Goal: Information Seeking & Learning: Stay updated

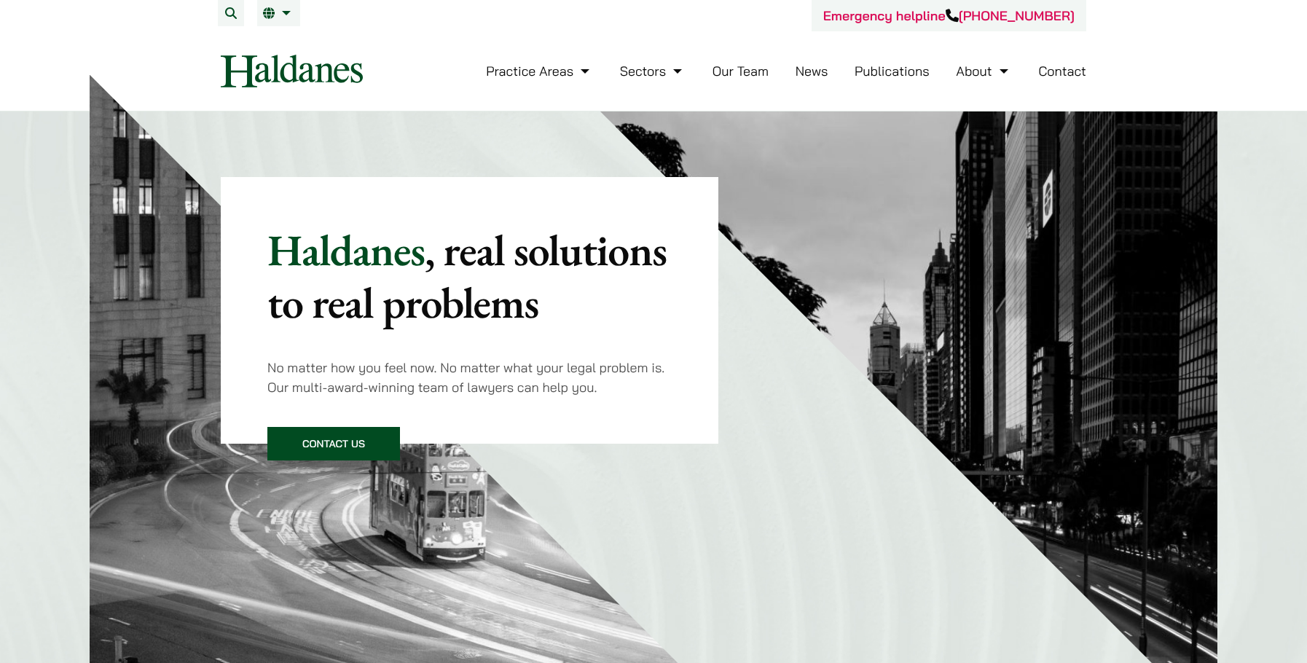
click at [792, 71] on ul "Practice Areas Antitrust and Competition Law Civil Litigation & Dispute Resolut…" at bounding box center [786, 70] width 600 height 31
click at [806, 78] on link "News" at bounding box center [811, 71] width 33 height 17
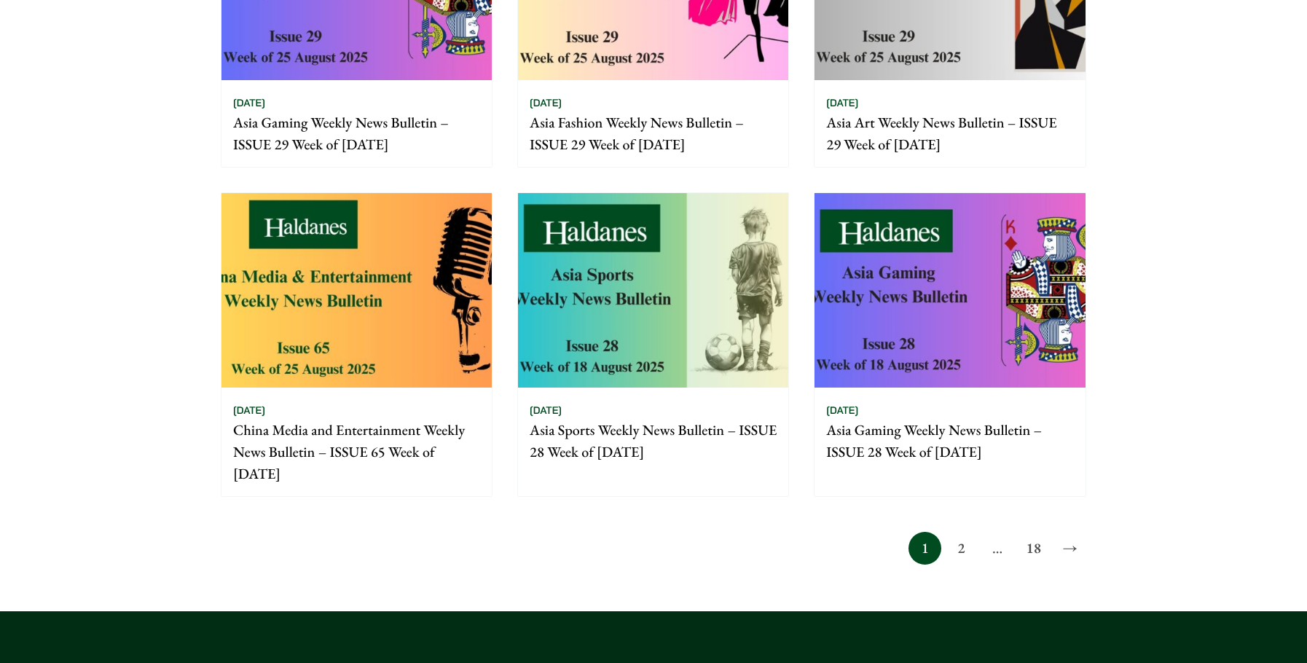
scroll to position [1238, 0]
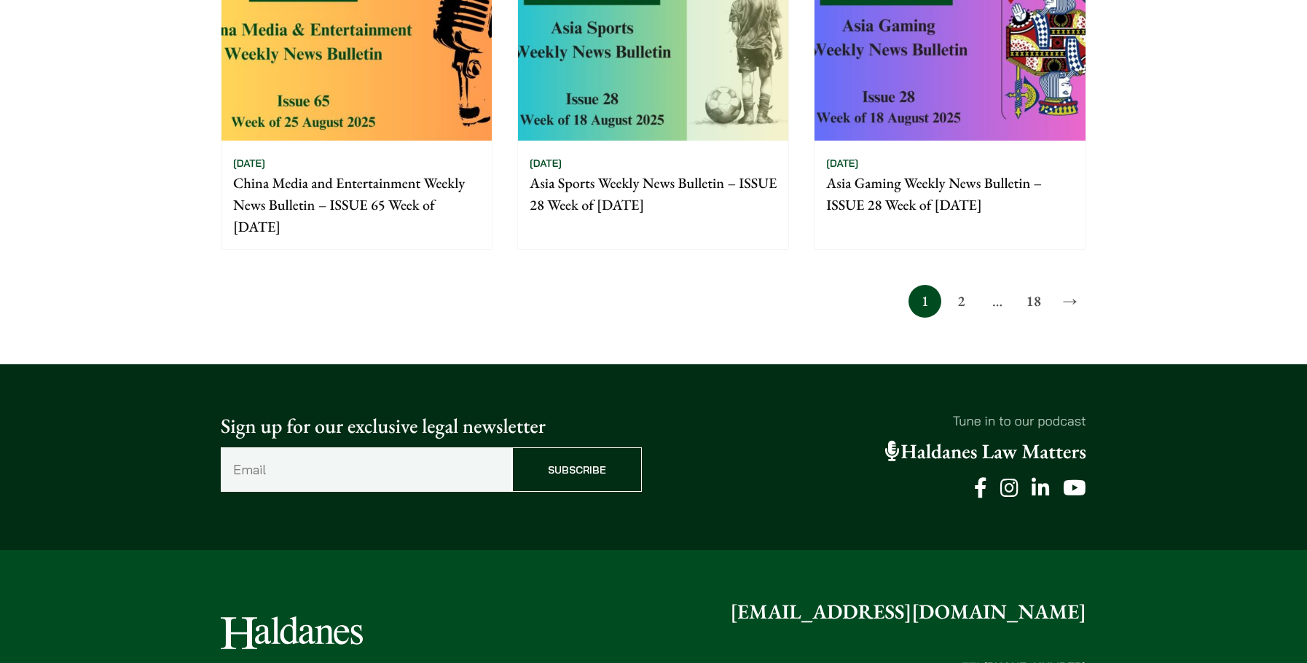
click at [952, 307] on link "2" at bounding box center [961, 301] width 33 height 33
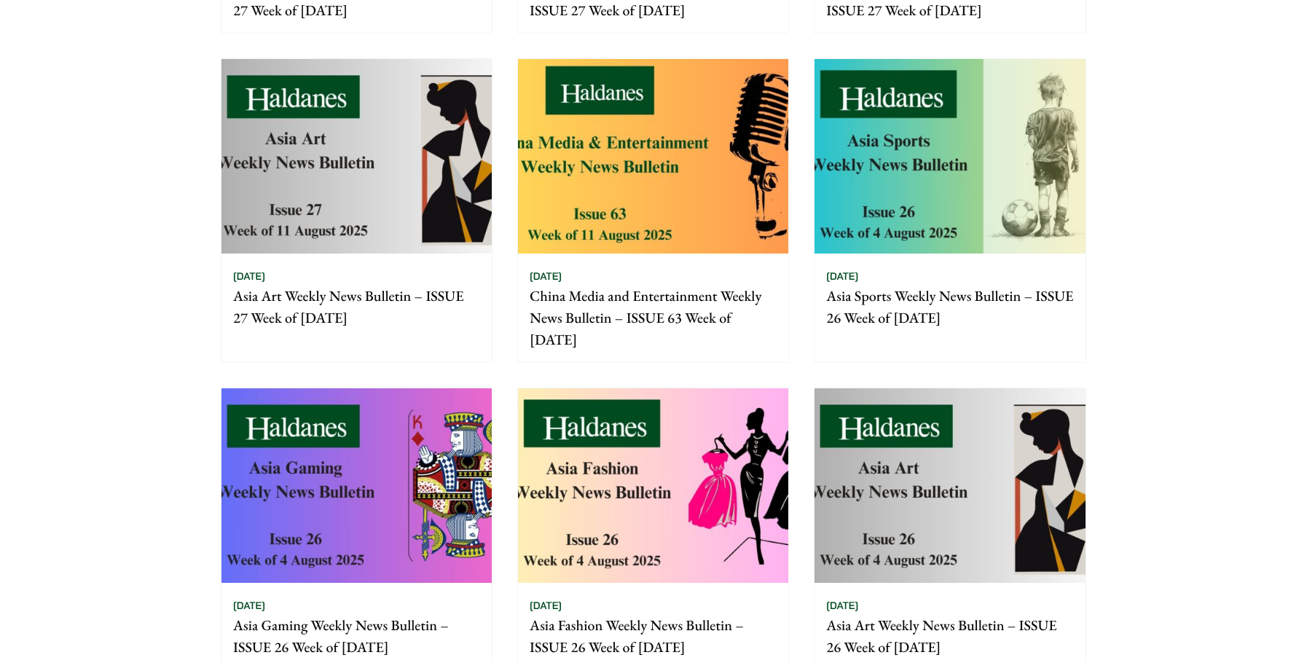
scroll to position [947, 0]
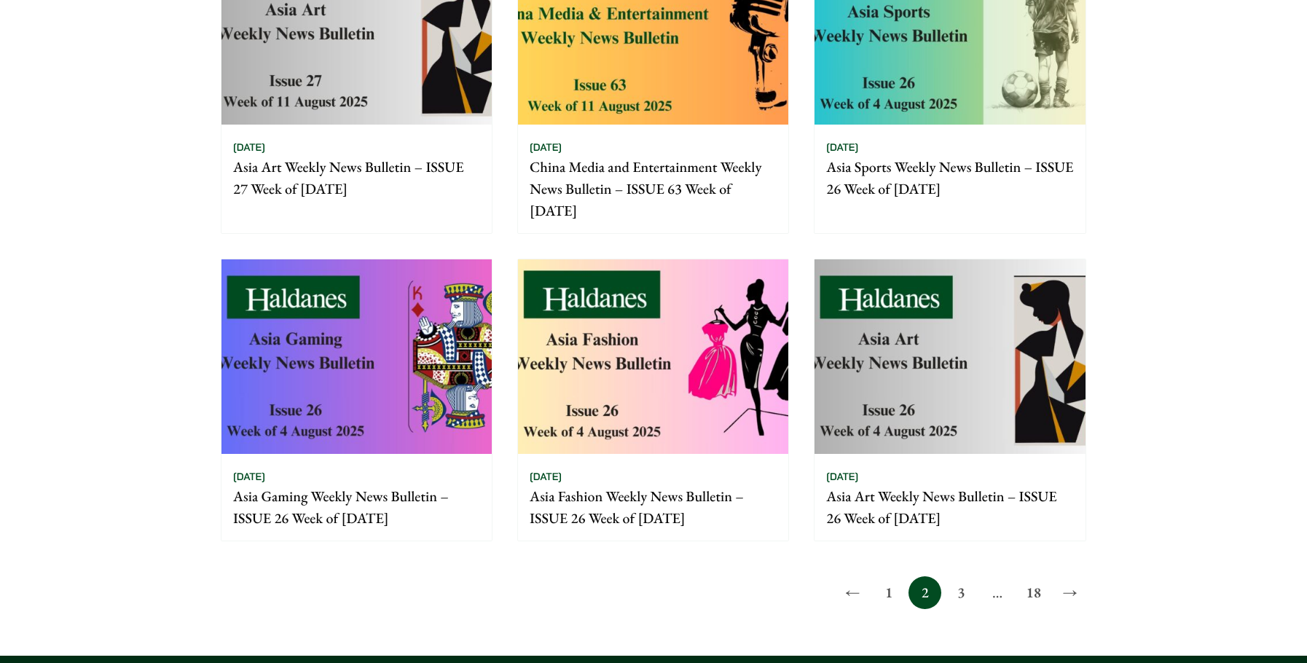
click at [1034, 592] on link "18" at bounding box center [1033, 592] width 33 height 33
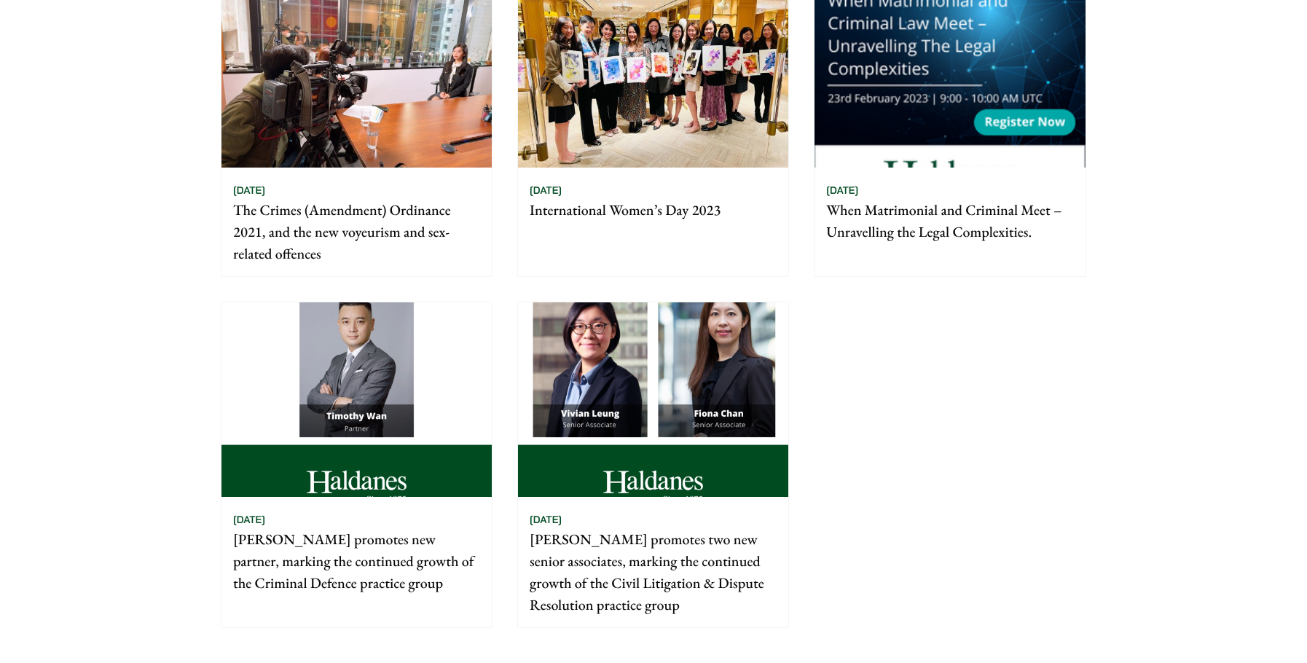
scroll to position [728, 0]
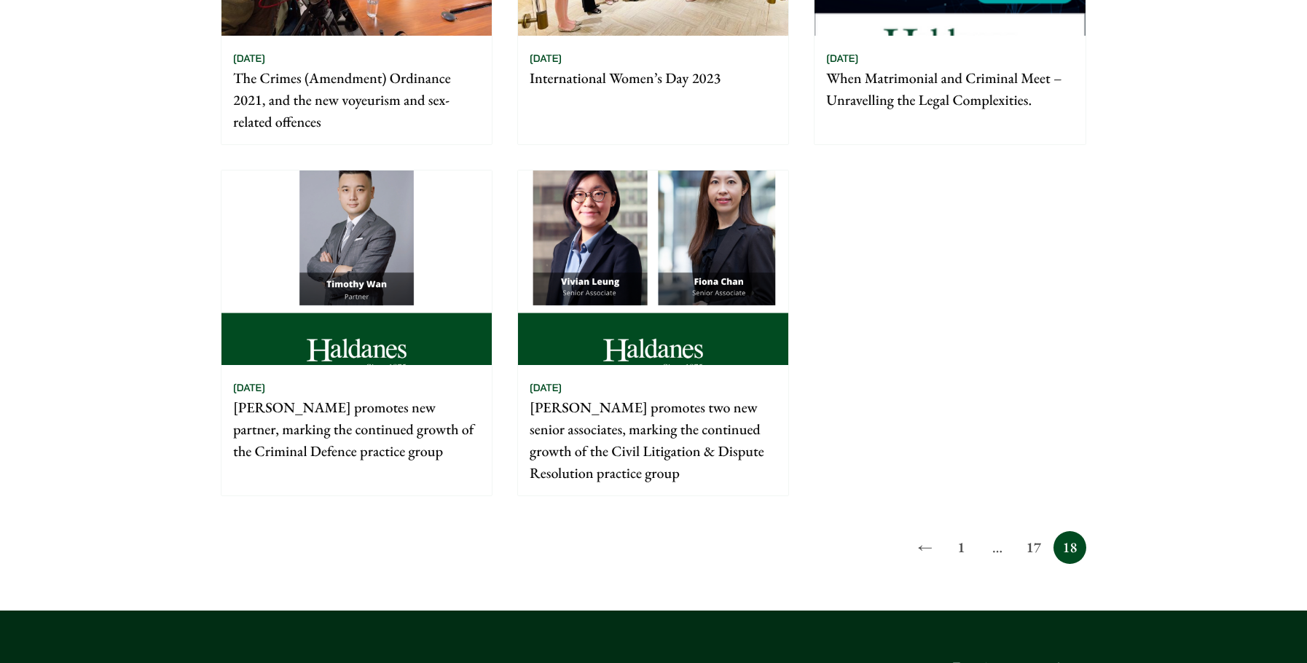
click at [1038, 549] on link "17" at bounding box center [1033, 547] width 33 height 33
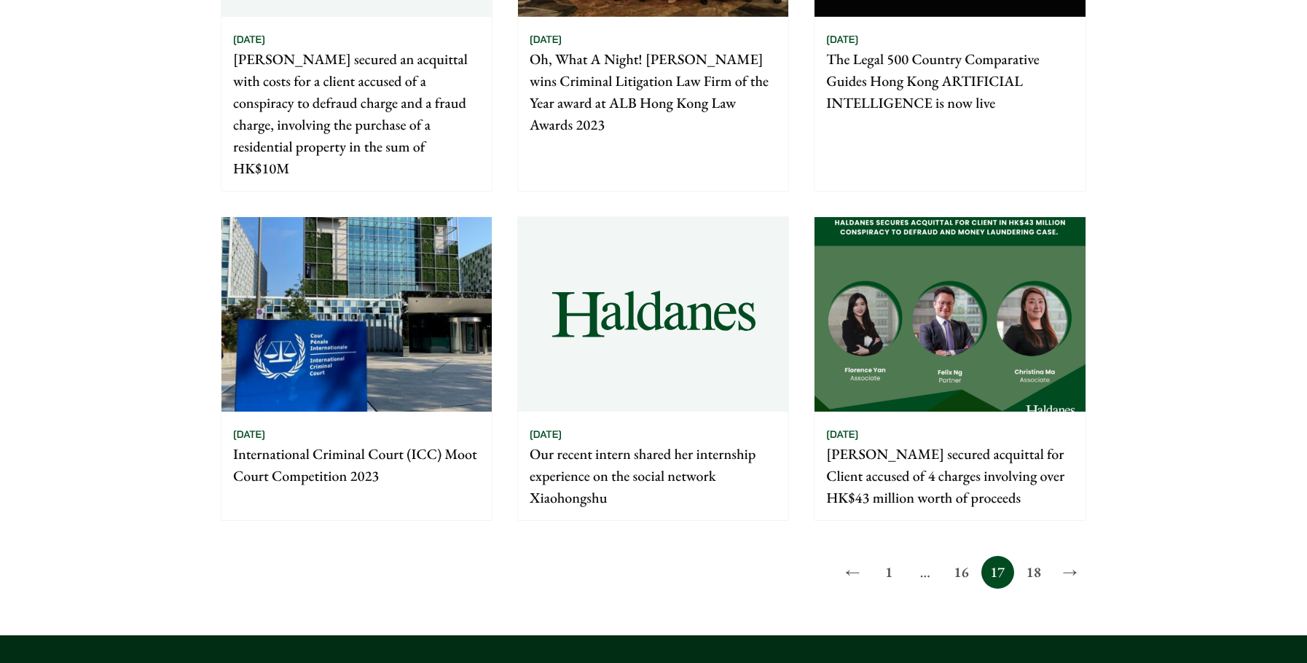
scroll to position [1238, 0]
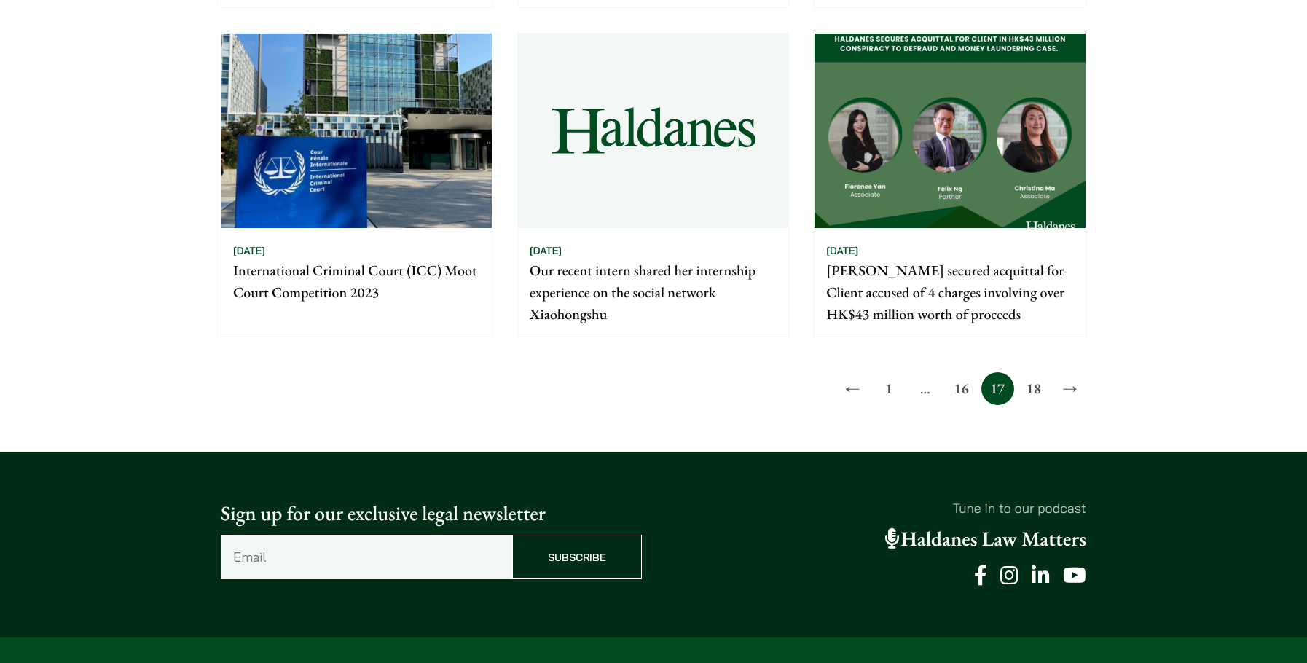
click at [960, 393] on link "16" at bounding box center [961, 388] width 33 height 33
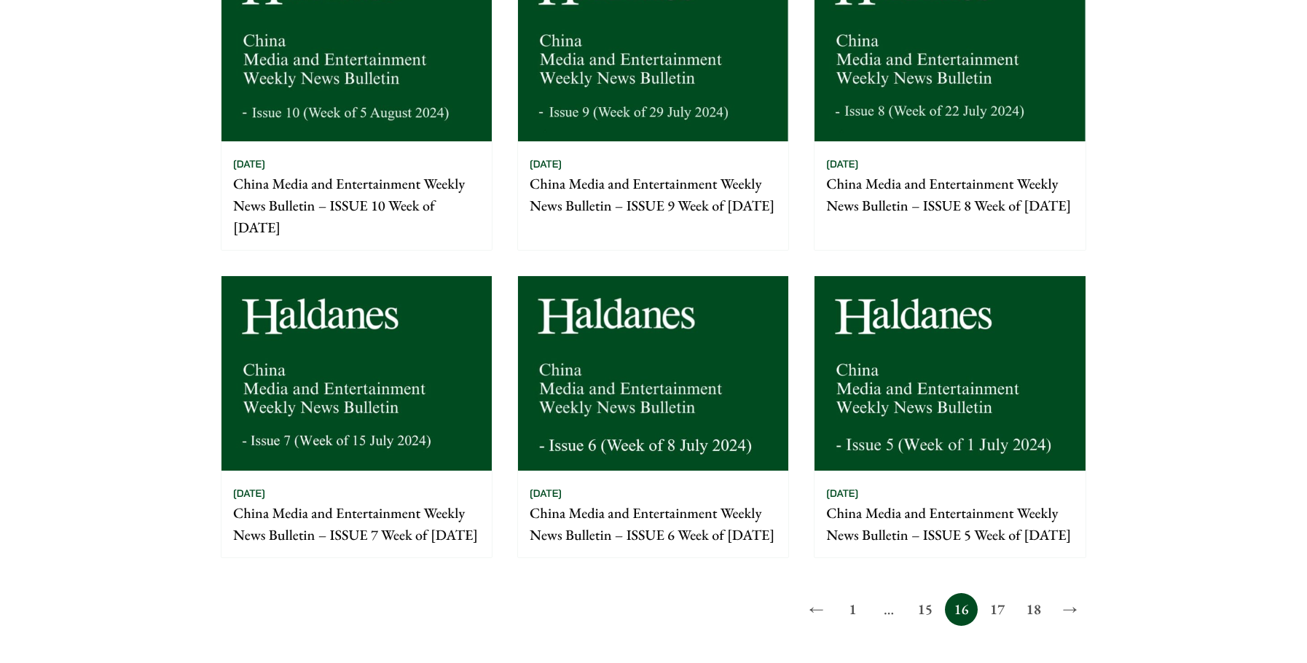
scroll to position [1166, 0]
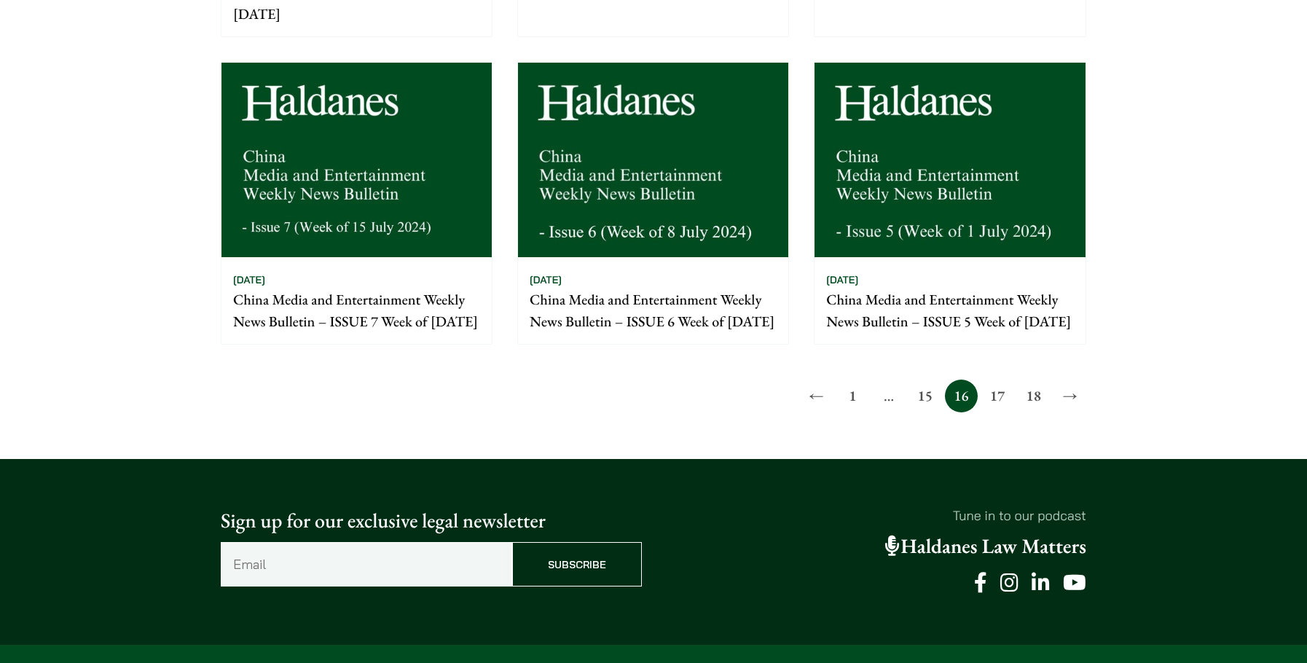
click at [994, 412] on link "17" at bounding box center [997, 396] width 33 height 33
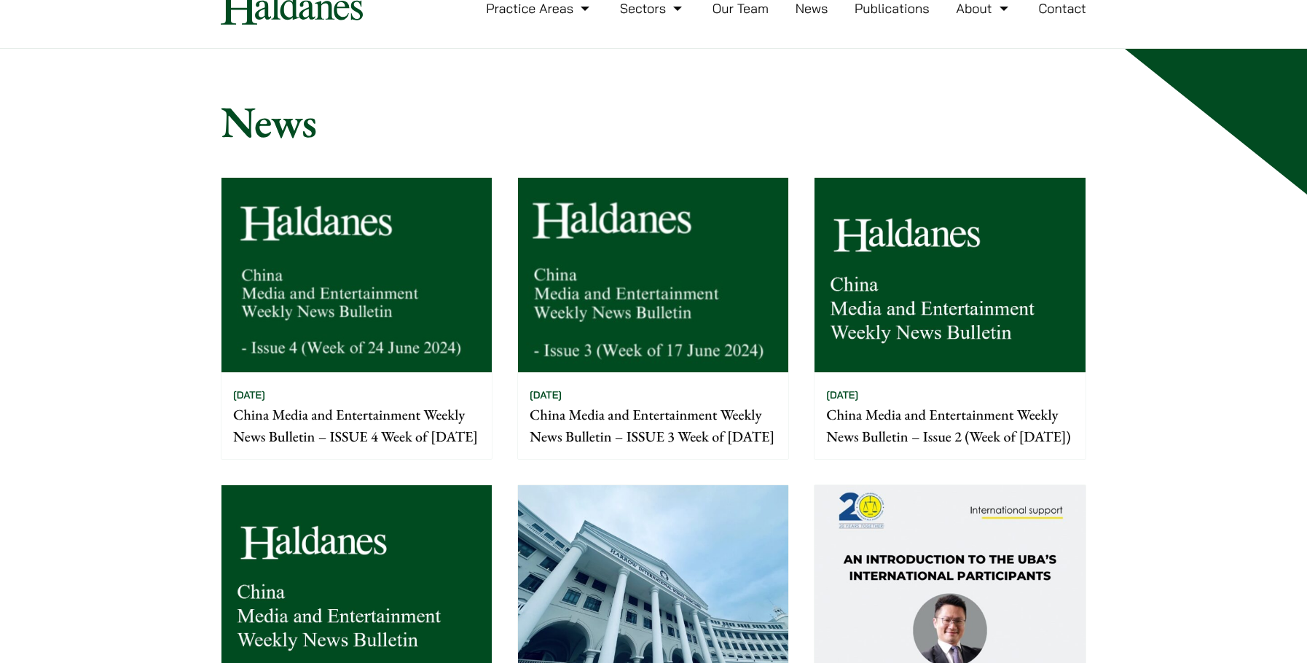
scroll to position [291, 0]
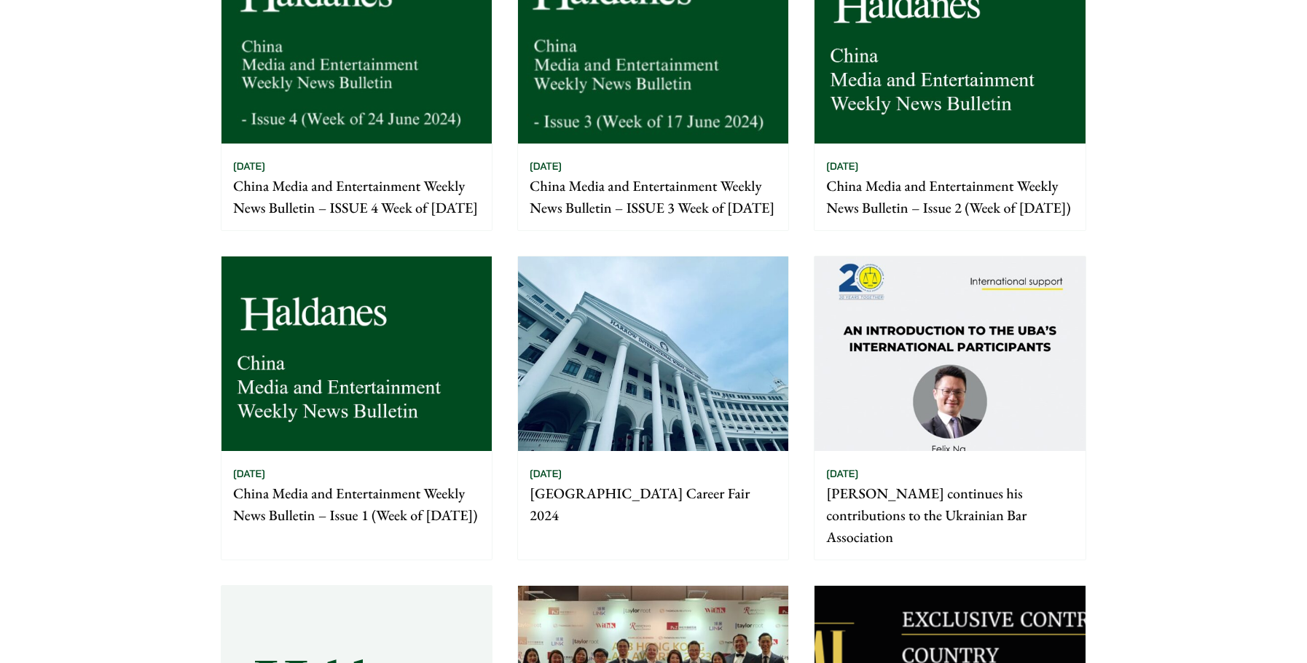
click at [415, 513] on p "China Media and Entertainment Weekly News Bulletin – Issue 1 (Week of 3 June 20…" at bounding box center [356, 504] width 247 height 44
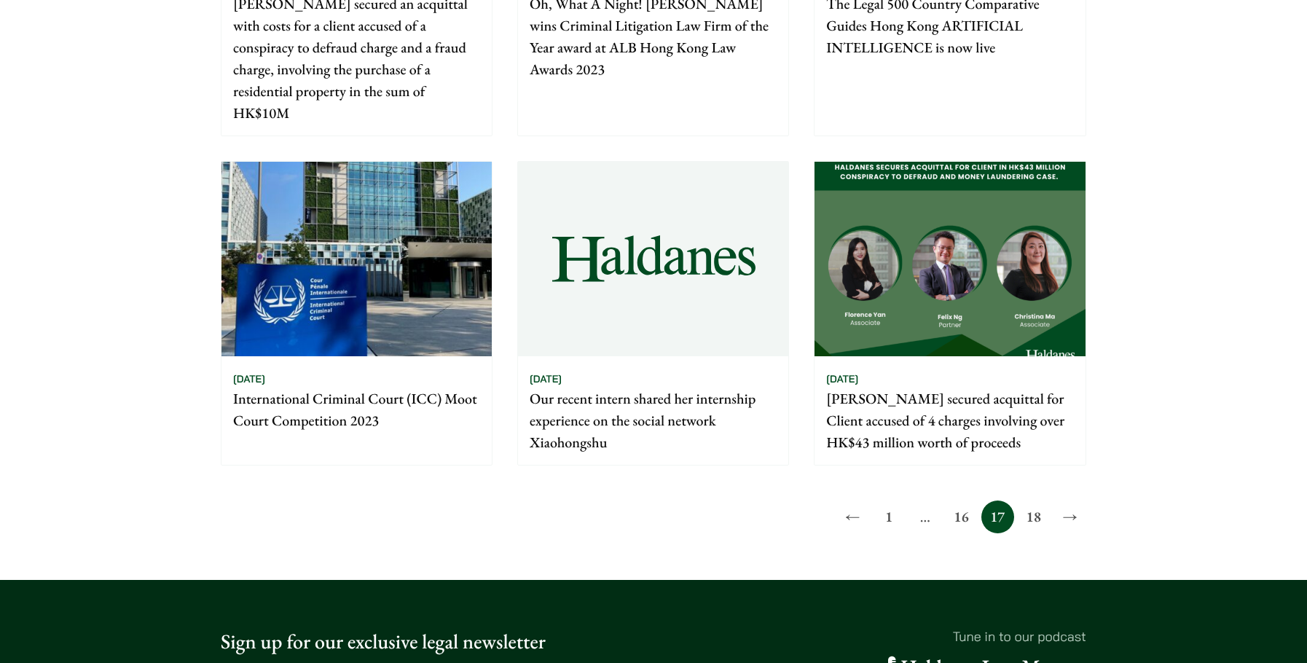
scroll to position [1384, 0]
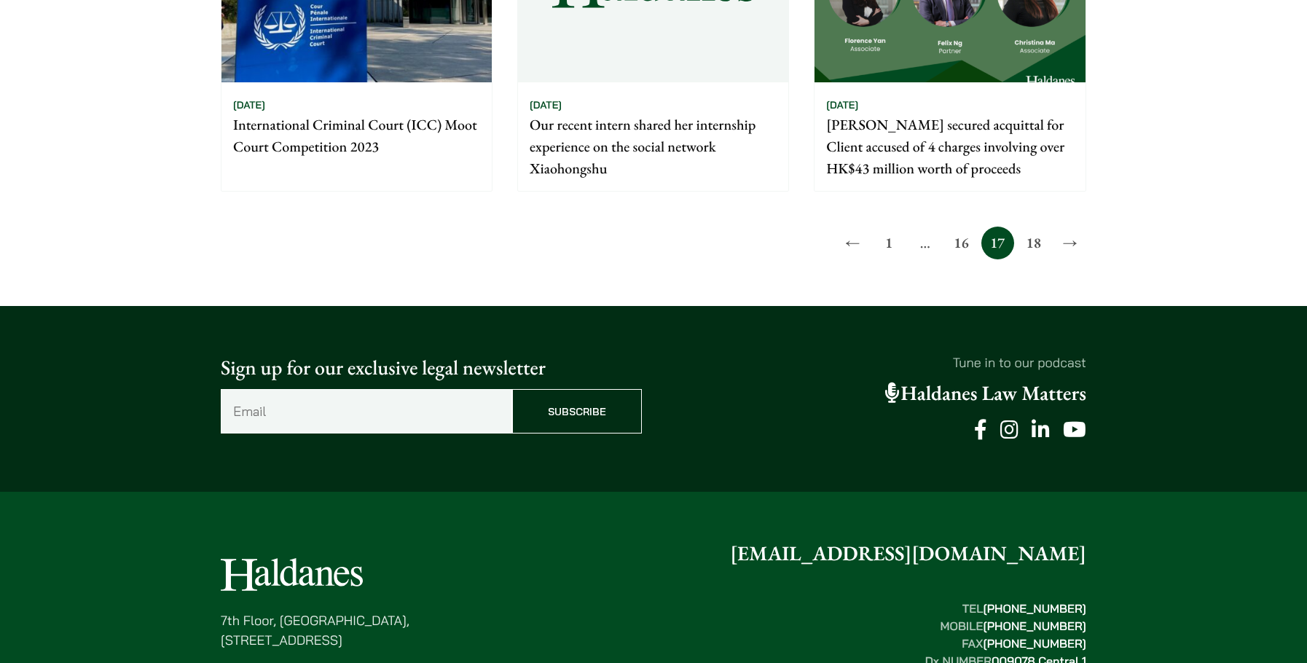
click at [956, 251] on link "16" at bounding box center [961, 243] width 33 height 33
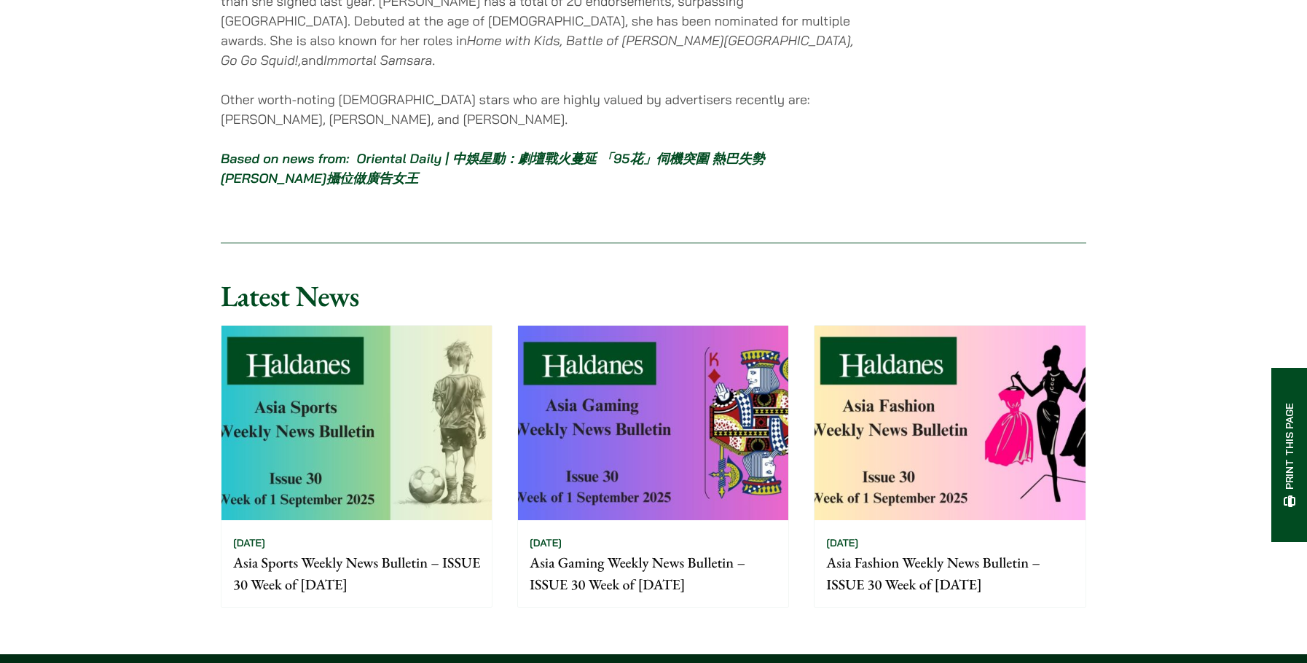
scroll to position [6775, 0]
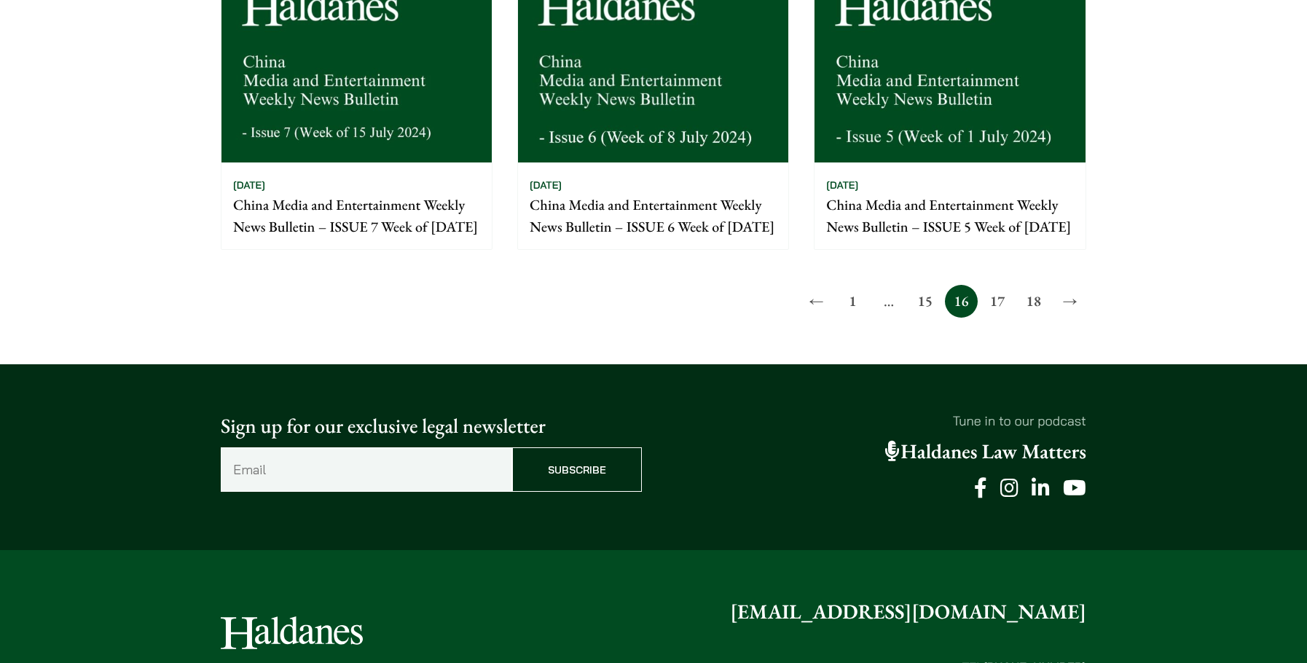
scroll to position [1384, 0]
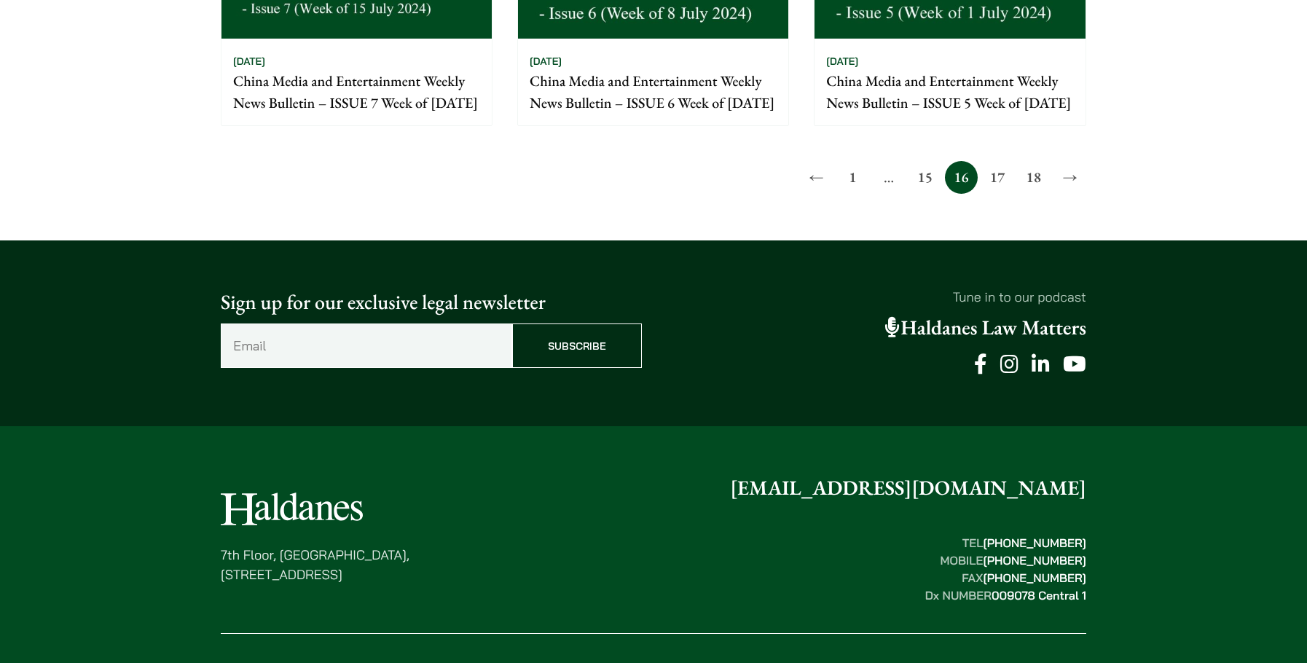
click at [925, 194] on link "15" at bounding box center [924, 177] width 33 height 33
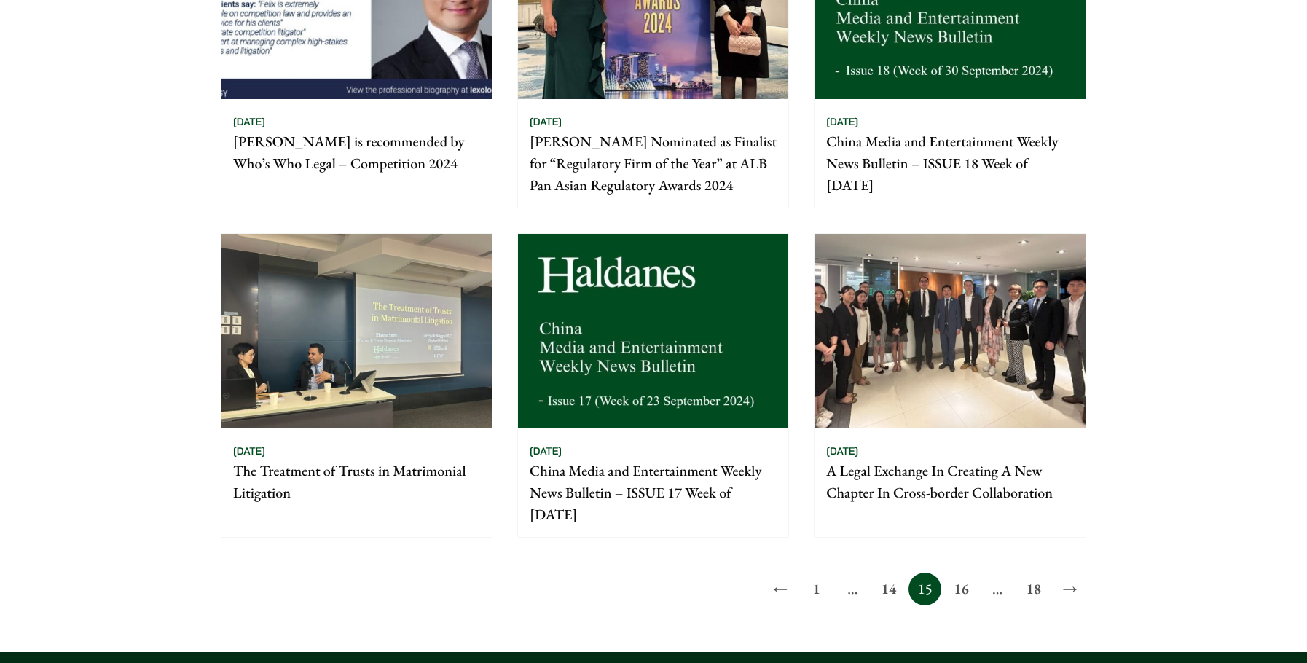
scroll to position [1020, 0]
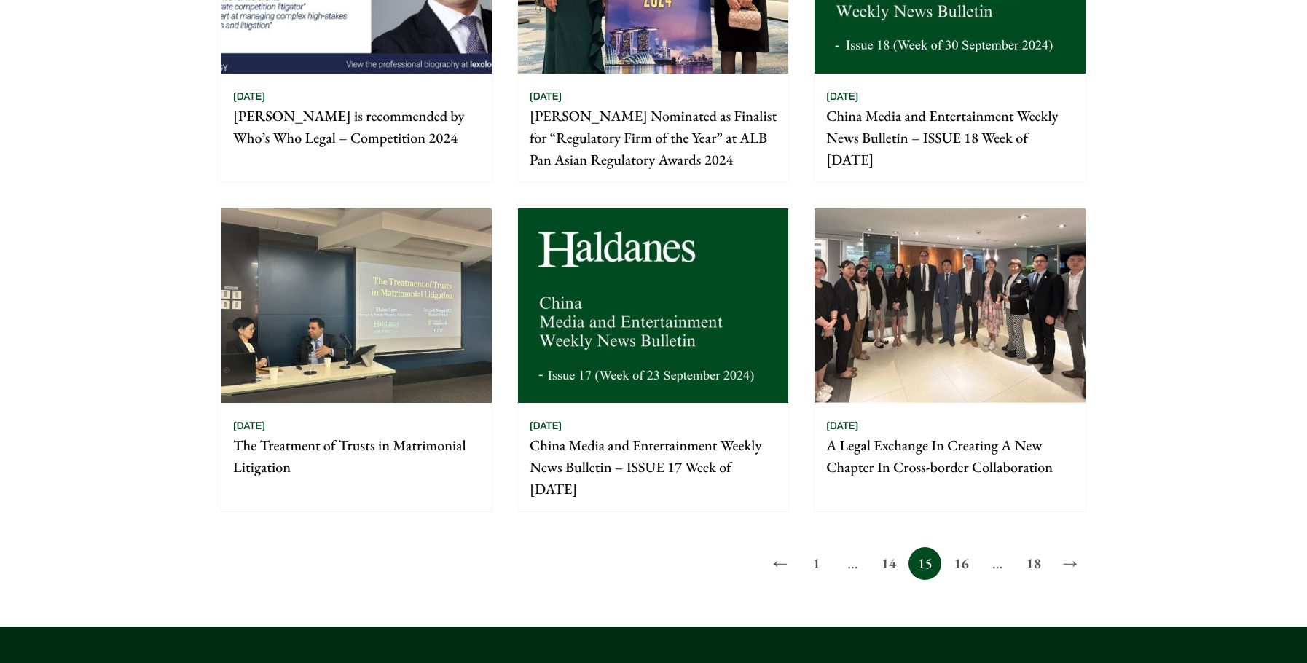
click at [818, 562] on link "1" at bounding box center [816, 563] width 33 height 33
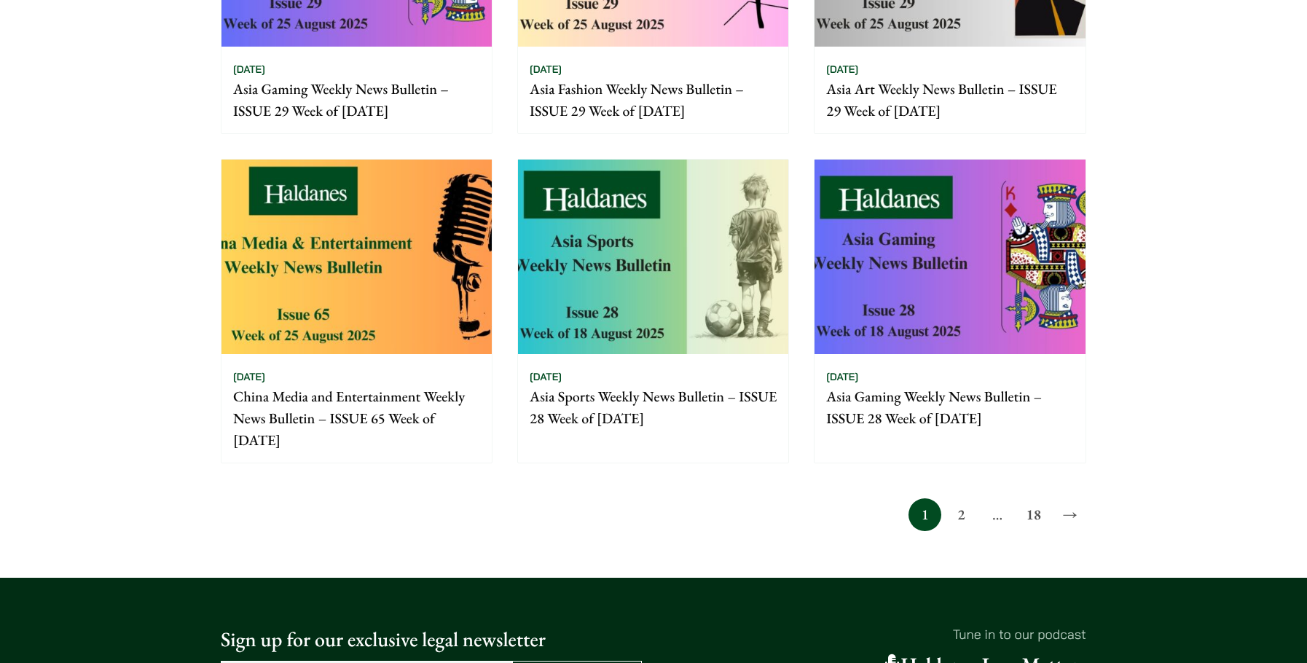
scroll to position [1093, 0]
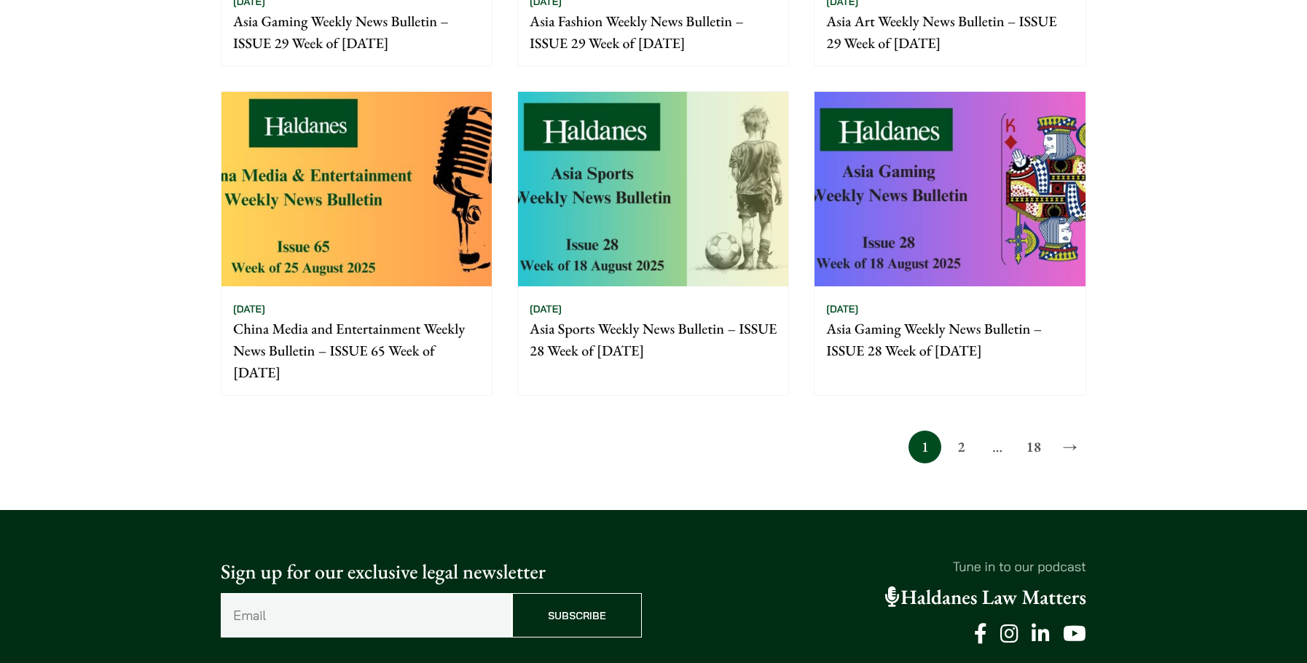
click at [373, 221] on img at bounding box center [356, 189] width 270 height 195
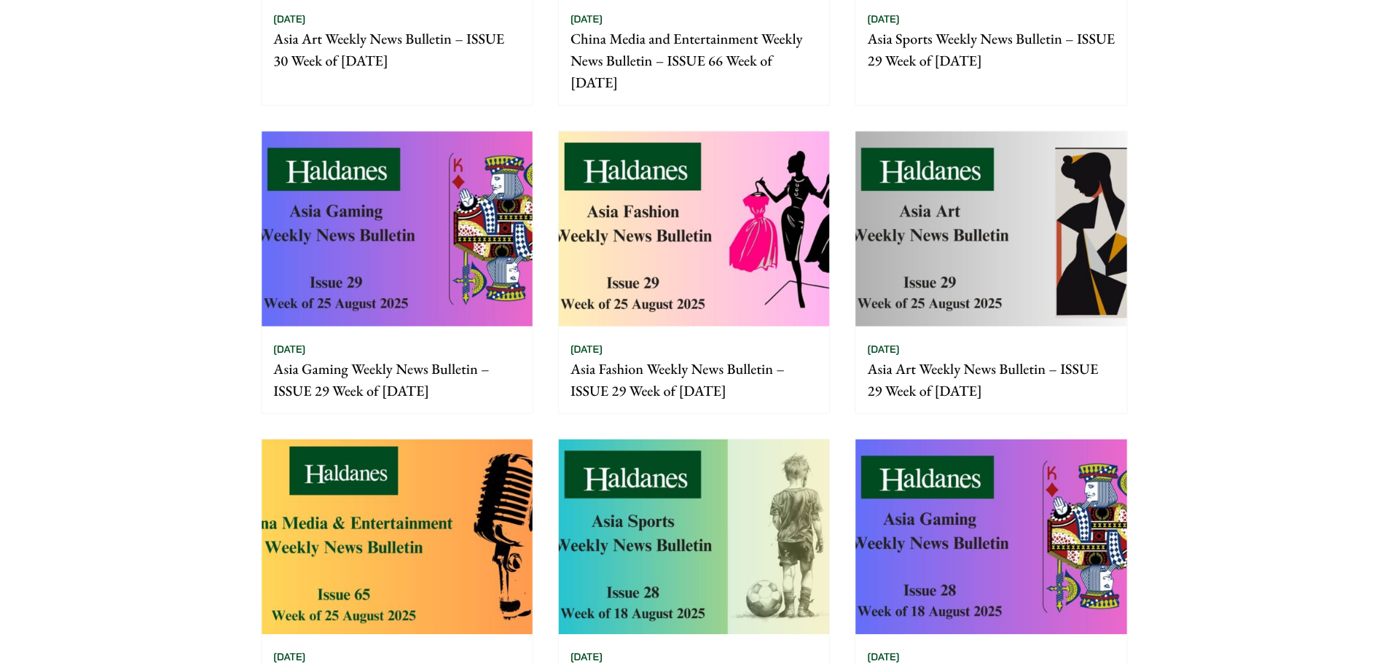
scroll to position [510, 0]
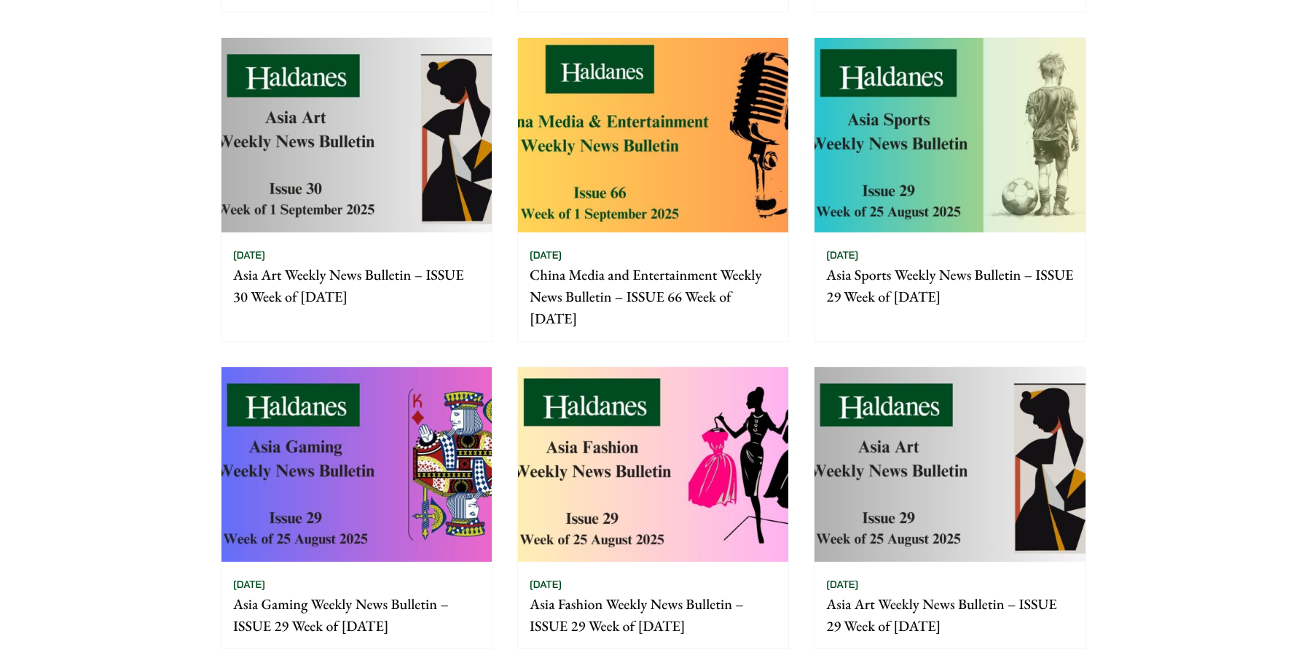
click at [598, 238] on div "[DATE] China Media and Entertainment Weekly News Bulletin – ISSUE 66 Week of [D…" at bounding box center [653, 286] width 270 height 109
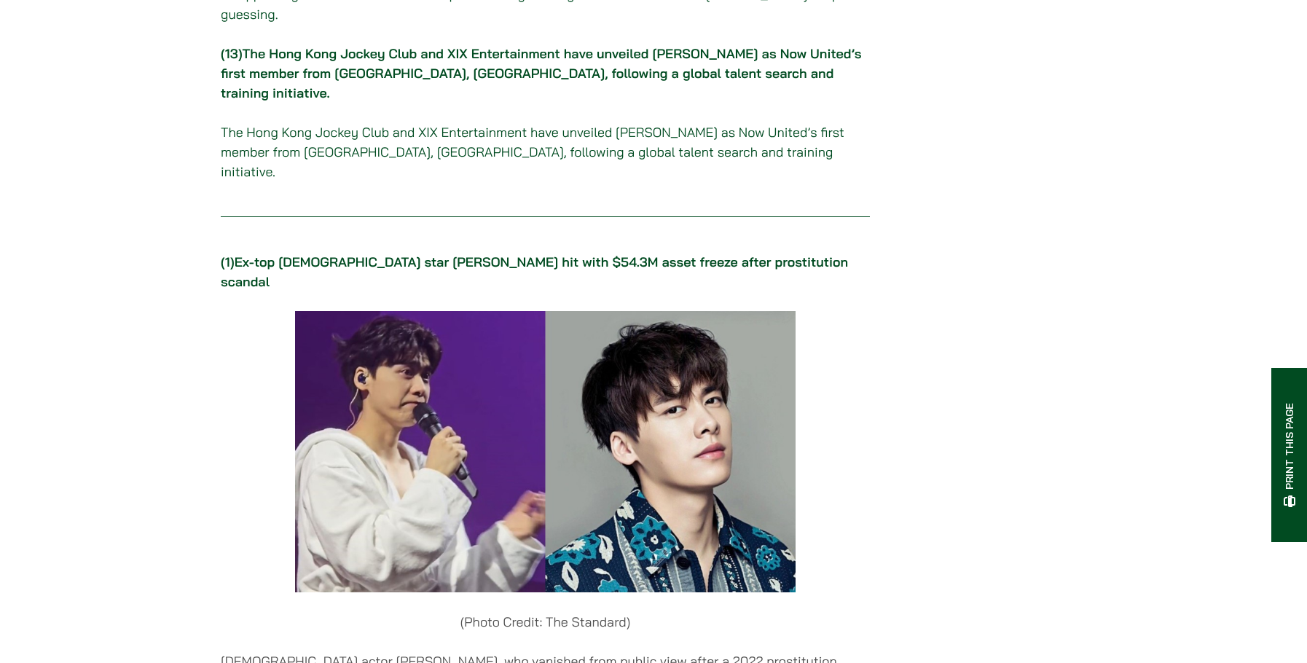
scroll to position [1530, 0]
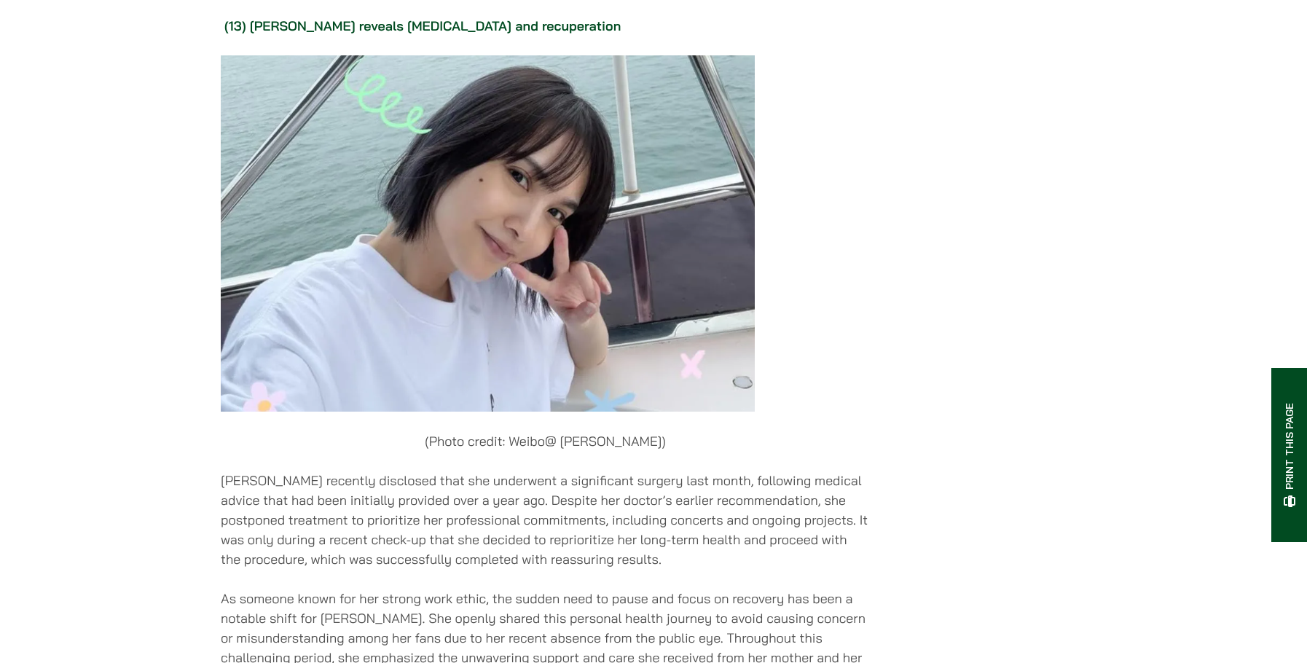
scroll to position [13185, 0]
